Goal: Task Accomplishment & Management: Manage account settings

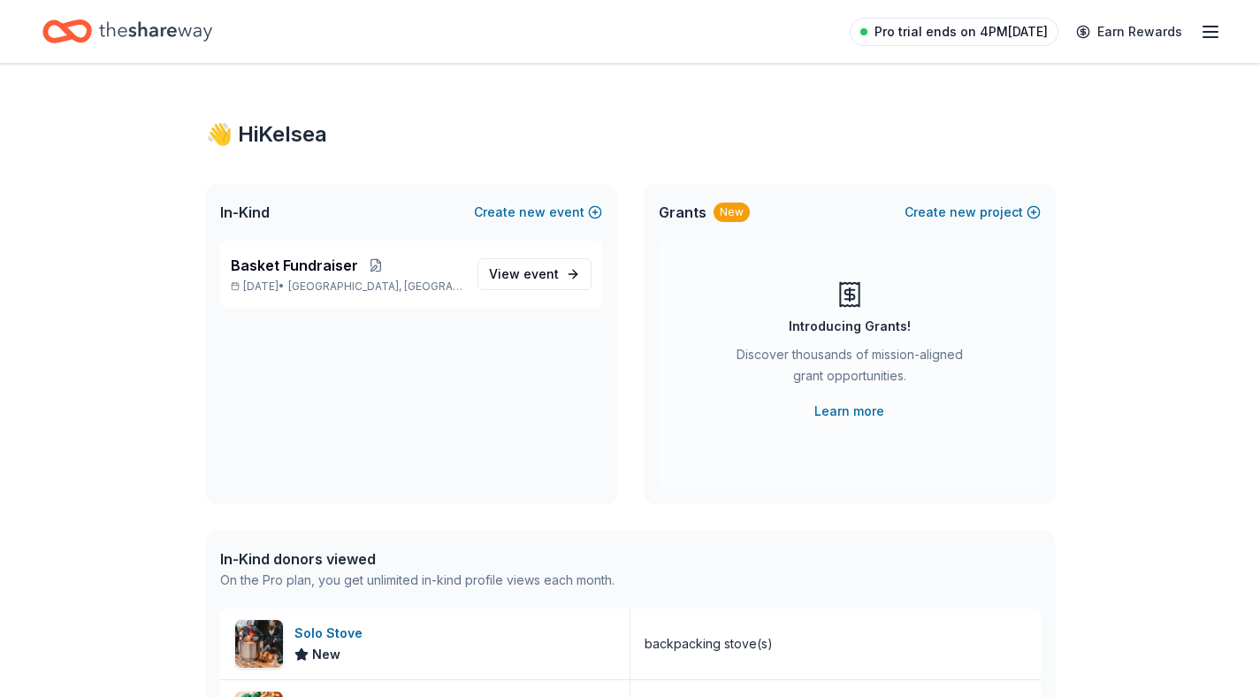
click at [959, 29] on span "Pro trial ends on 4PM[DATE]" at bounding box center [960, 31] width 173 height 21
click at [1029, 41] on span "Pro trial ends on 12PM[DATE]" at bounding box center [959, 31] width 178 height 21
click at [1215, 28] on icon "button" at bounding box center [1210, 31] width 21 height 21
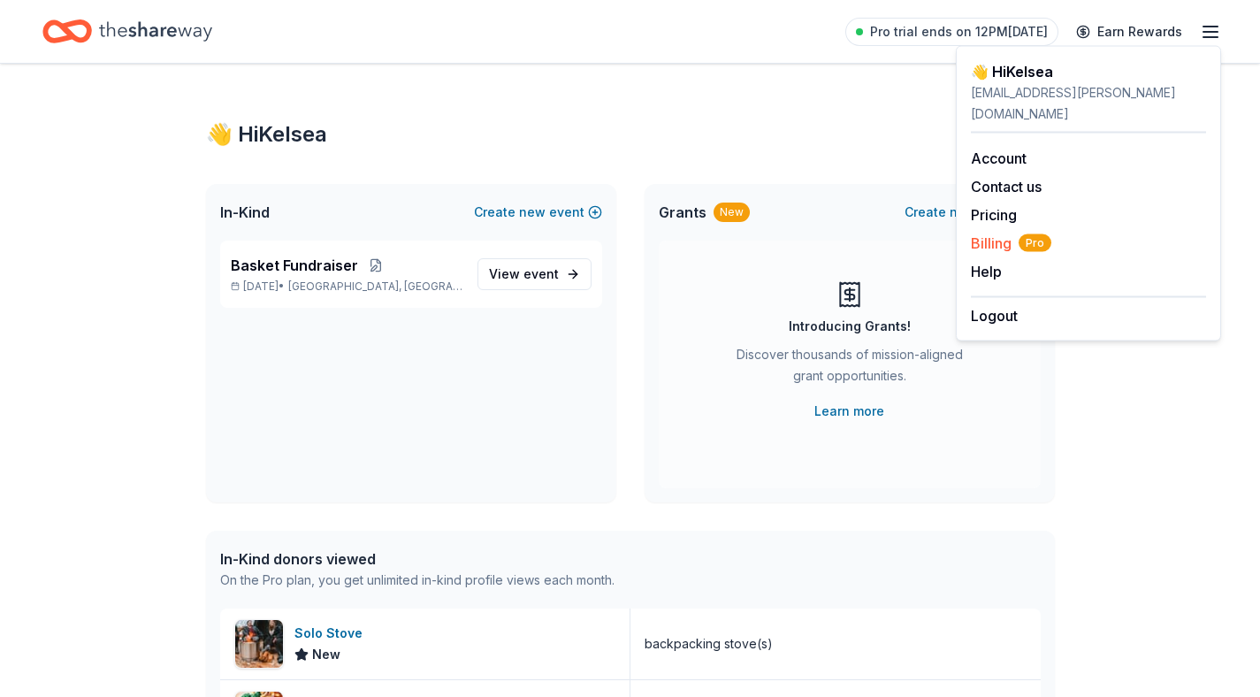
click at [996, 233] on span "Billing Pro" at bounding box center [1011, 243] width 80 height 21
